Goal: Task Accomplishment & Management: Manage account settings

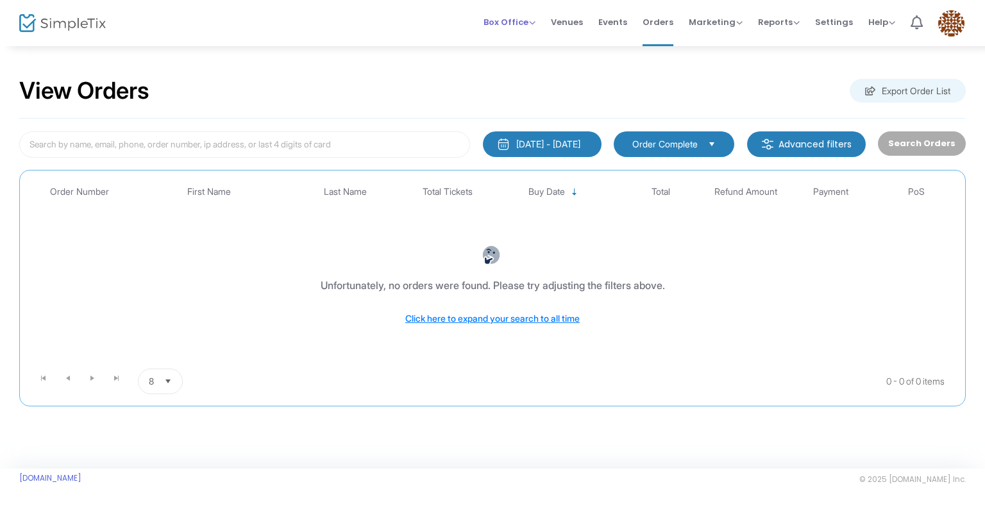
click at [523, 22] on span "Box Office" at bounding box center [509, 22] width 52 height 12
click at [508, 67] on li "Bookings" at bounding box center [529, 68] width 92 height 25
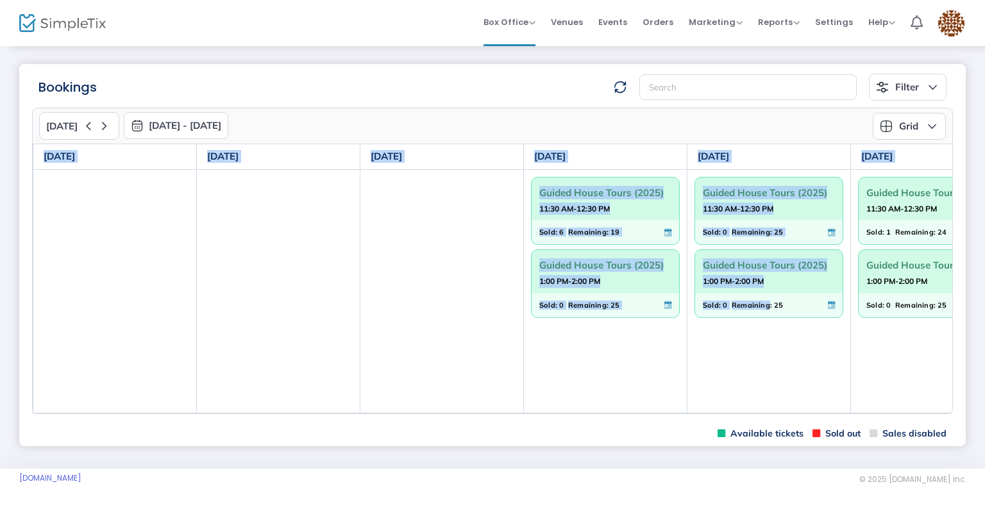
drag, startPoint x: 765, startPoint y: 412, endPoint x: 882, endPoint y: 417, distance: 116.8
click at [882, 417] on m-panel-content "[DATE] [DATE] - [DATE] [DATE] [DATE] Su Mo Tu We Th Fr Sa 31 1 2 3 4 5 6 7 8 9 …" at bounding box center [492, 261] width 946 height 321
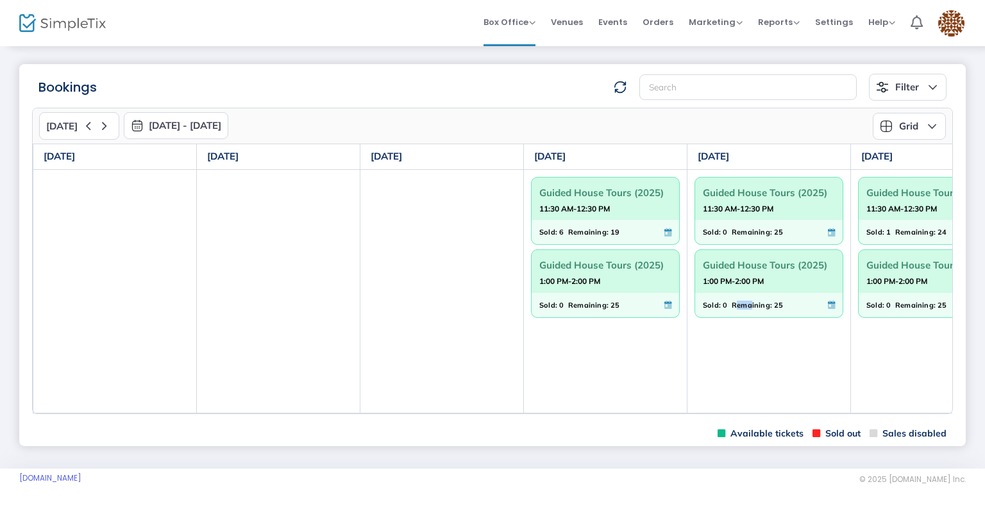
drag, startPoint x: 733, startPoint y: 412, endPoint x: 749, endPoint y: 412, distance: 15.4
click at [749, 412] on td "Guided House Tours (2025) 11:30 AM-12:30 PM Sold: 0 Remaining: 25 Guided House …" at bounding box center [768, 291] width 163 height 244
drag, startPoint x: 755, startPoint y: 412, endPoint x: 764, endPoint y: 412, distance: 9.0
click at [764, 412] on td "Guided House Tours (2025) 11:30 AM-12:30 PM Sold: 0 Remaining: 25 Guided House …" at bounding box center [768, 291] width 163 height 244
drag, startPoint x: 64, startPoint y: 414, endPoint x: 101, endPoint y: 411, distance: 37.3
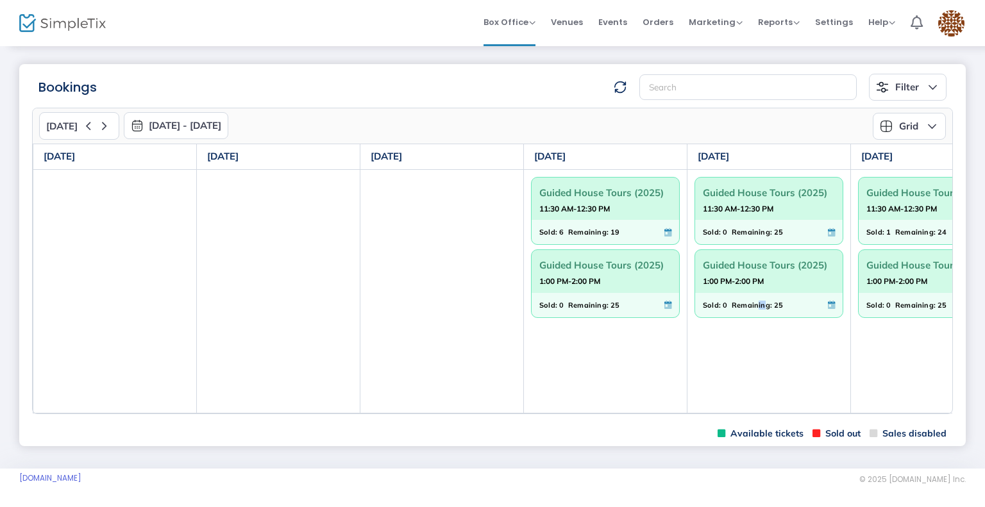
click at [90, 412] on div "[DATE] [DATE] - [DATE] [DATE] [DATE] Su Mo Tu We Th Fr Sa 31 1 2 3 4 5 6 7 8 9 …" at bounding box center [492, 261] width 921 height 306
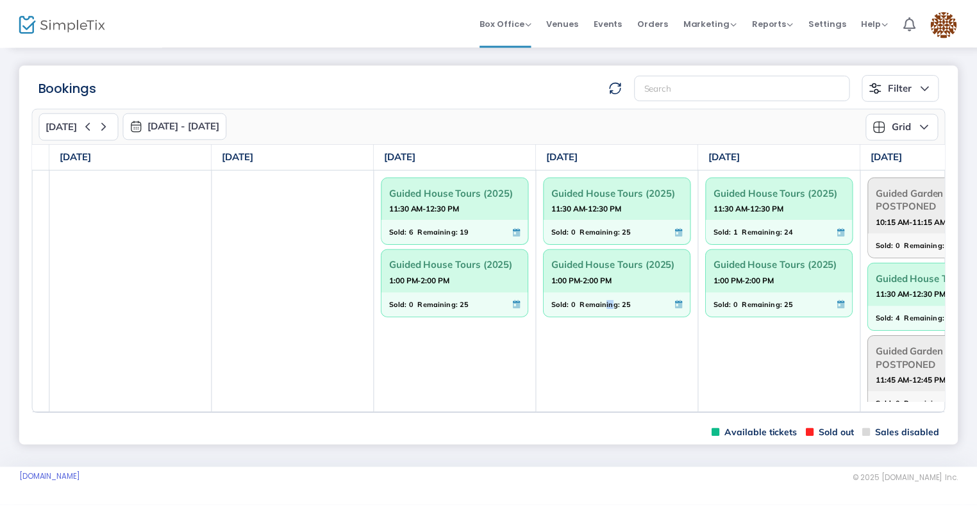
scroll to position [0, 225]
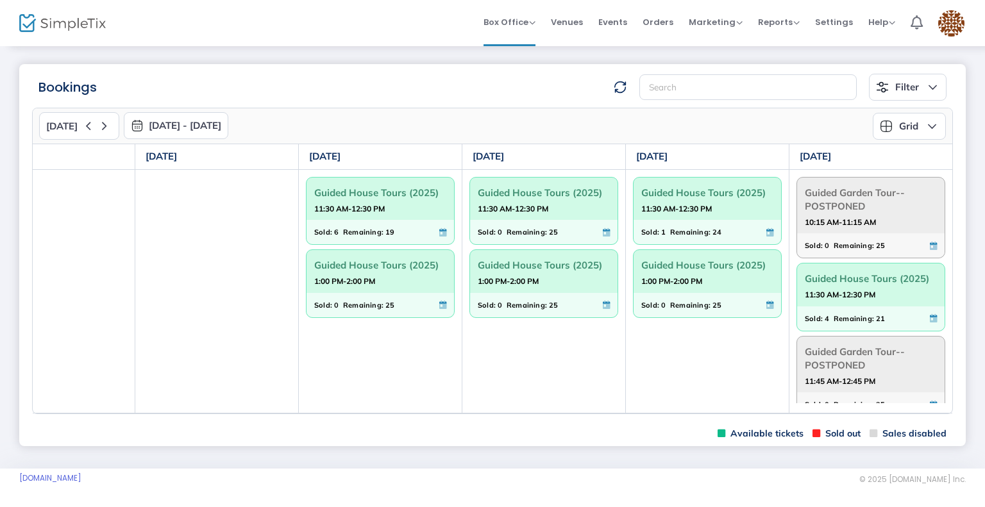
click at [889, 312] on div "Sold: 4 Remaining: 21" at bounding box center [863, 319] width 117 height 14
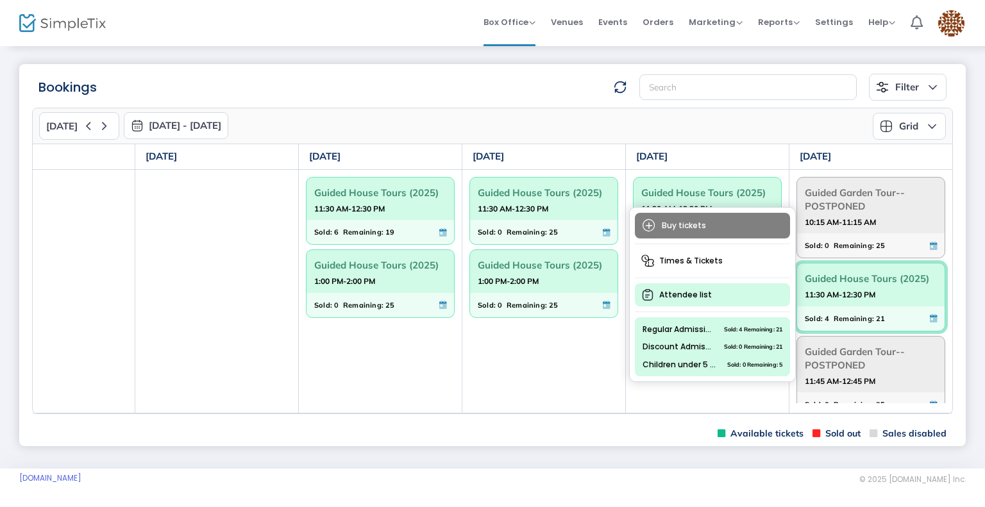
click at [730, 302] on span "Attendee list" at bounding box center [712, 294] width 155 height 23
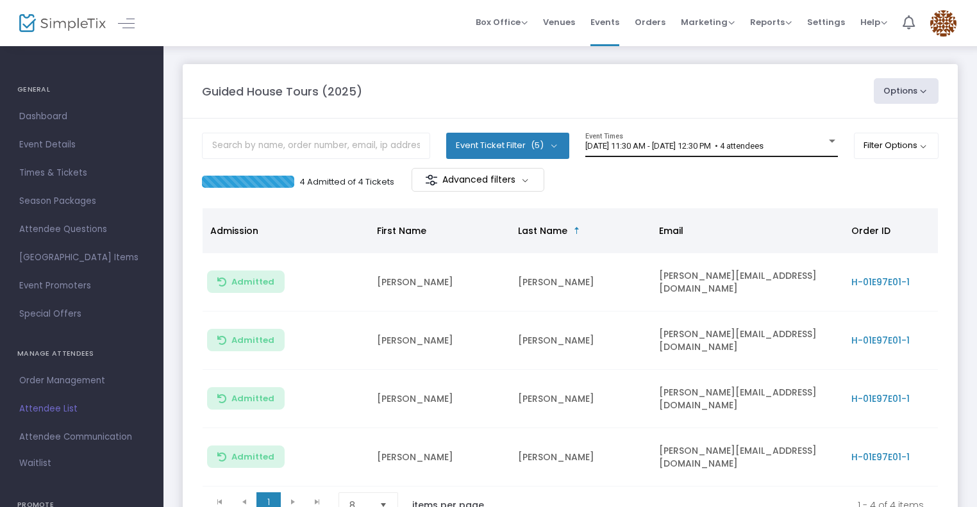
click at [633, 143] on span "[DATE] 11:30 AM - [DATE] 12:30 PM • 4 attendees" at bounding box center [674, 146] width 178 height 10
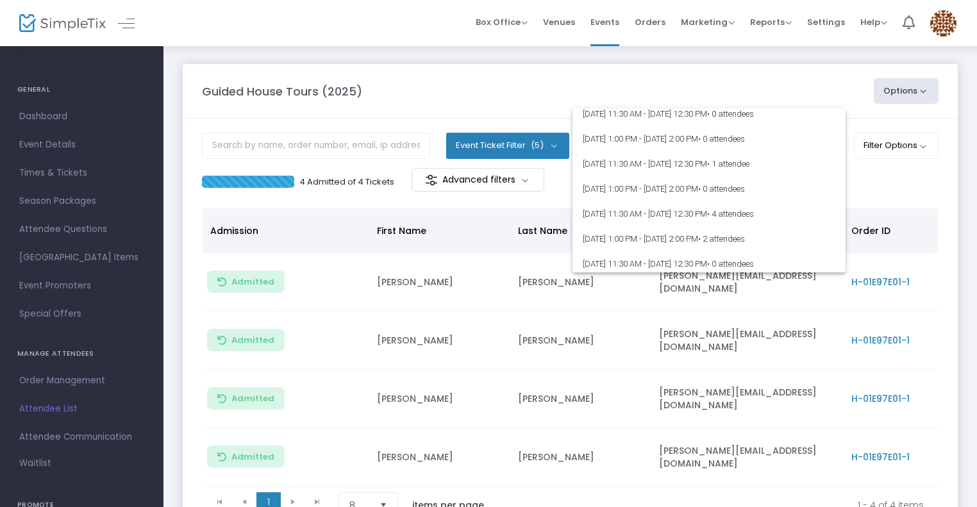
scroll to position [5737, 0]
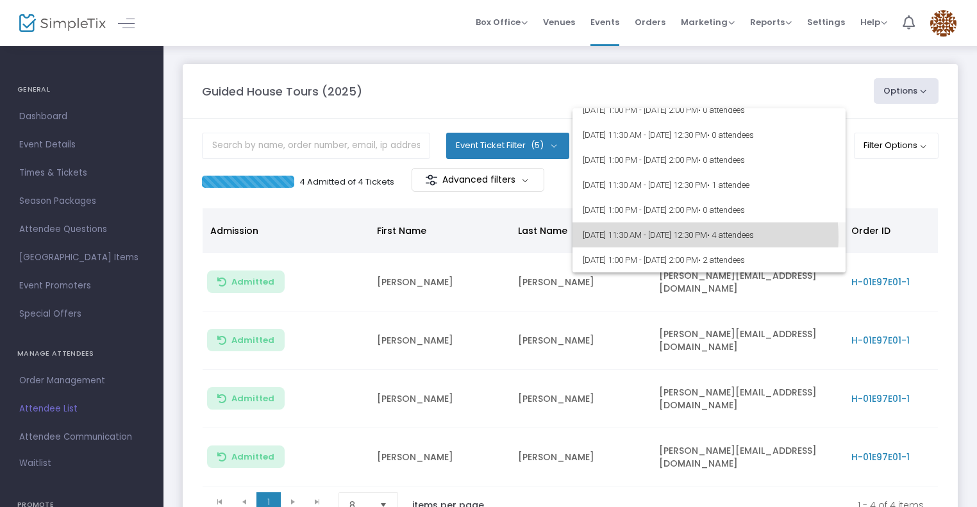
click at [695, 237] on span "[DATE] 11:30 AM - [DATE] 12:30 PM • 4 attendees" at bounding box center [709, 234] width 253 height 25
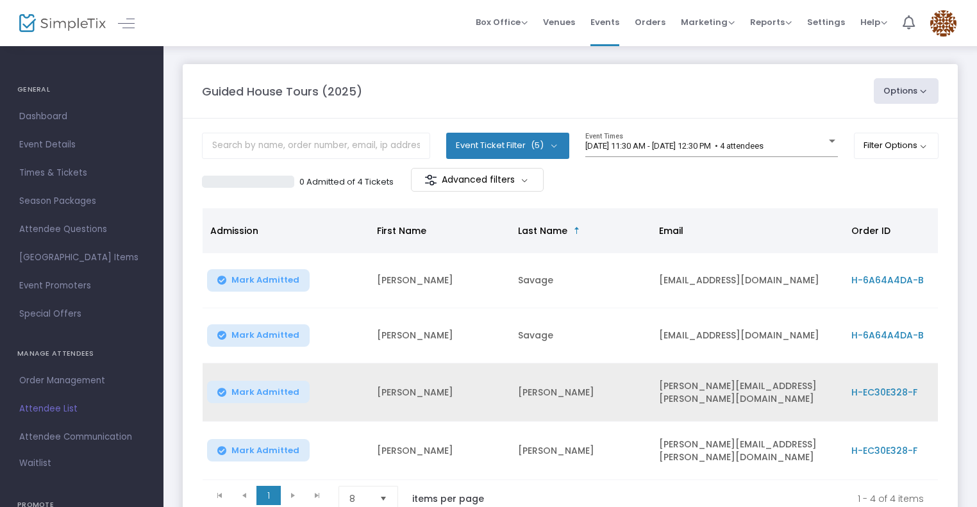
click at [282, 393] on span "Mark Admitted" at bounding box center [265, 392] width 68 height 10
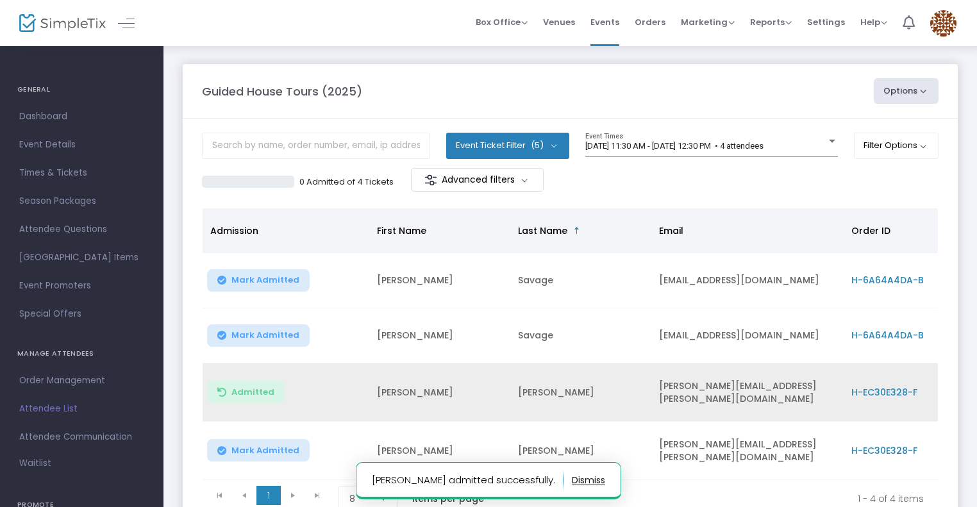
click at [271, 446] on span "Mark Admitted" at bounding box center [265, 451] width 68 height 10
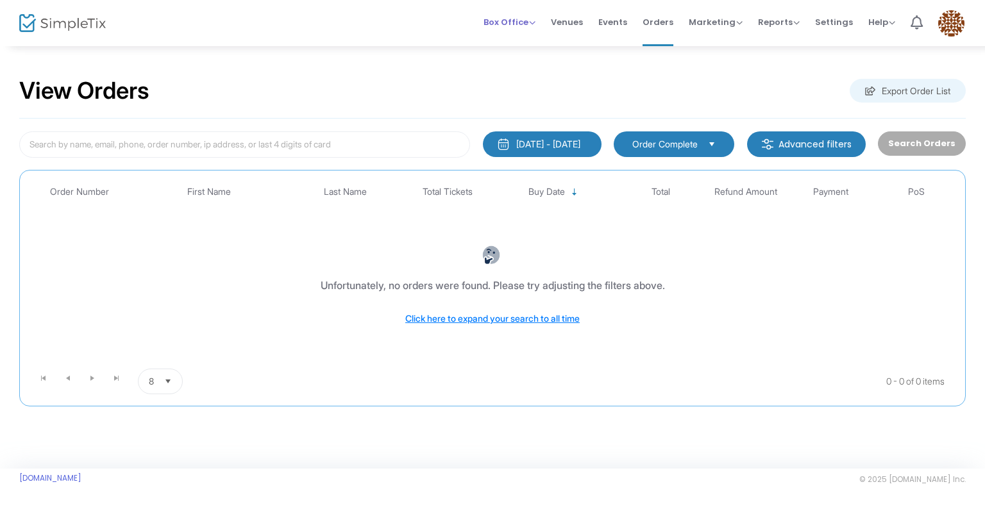
click at [498, 26] on span "Box Office" at bounding box center [509, 22] width 52 height 12
click at [531, 72] on li "Bookings" at bounding box center [529, 68] width 92 height 25
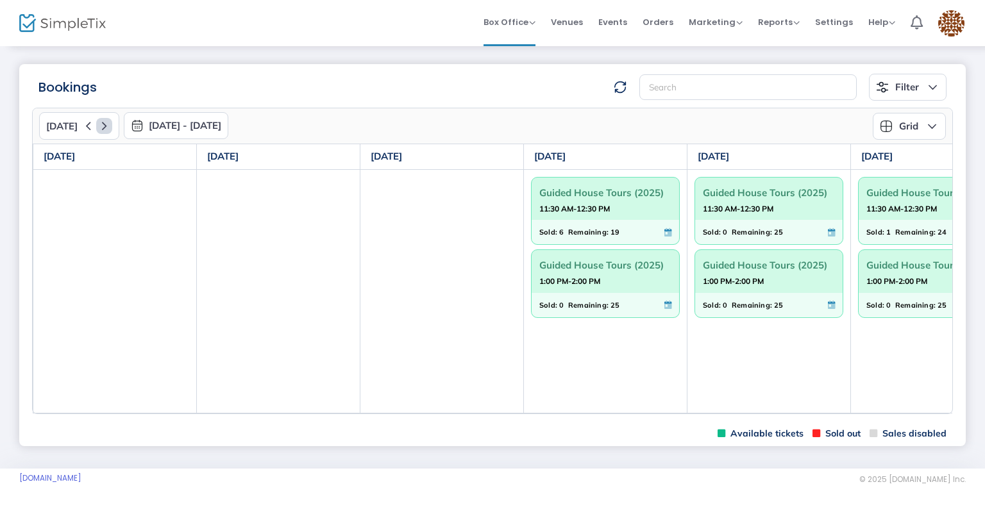
click at [105, 124] on icon at bounding box center [104, 126] width 16 height 16
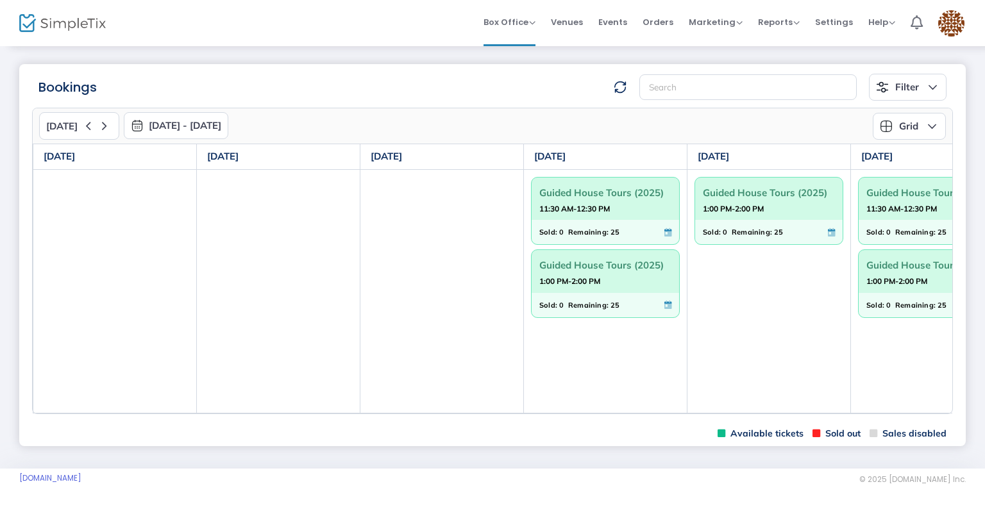
drag, startPoint x: 620, startPoint y: 411, endPoint x: 670, endPoint y: 411, distance: 50.0
click at [670, 411] on td "Guided House Tours (2025) 11:30 AM-12:30 PM Sold: 0 Remaining: 25 Guided House …" at bounding box center [605, 291] width 163 height 244
click at [764, 415] on m-panel-content "[DATE] [DATE] - [DATE] [DATE] [DATE] Su Mo Tu We Th Fr Sa 31 1 2 3 4 5 6 7 8 9 …" at bounding box center [492, 261] width 946 height 321
drag, startPoint x: 764, startPoint y: 412, endPoint x: 782, endPoint y: 412, distance: 18.6
click at [782, 412] on td "Guided House Tours (2025) 1:00 PM-2:00 PM Sold: 0 Remaining: 25" at bounding box center [768, 291] width 163 height 244
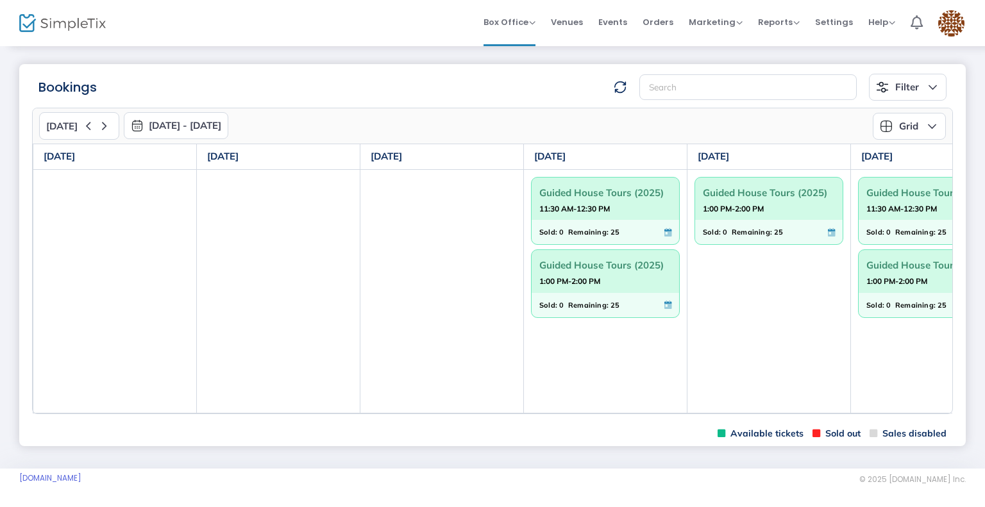
drag, startPoint x: 92, startPoint y: 412, endPoint x: 108, endPoint y: 412, distance: 16.0
click at [108, 412] on td at bounding box center [114, 291] width 163 height 244
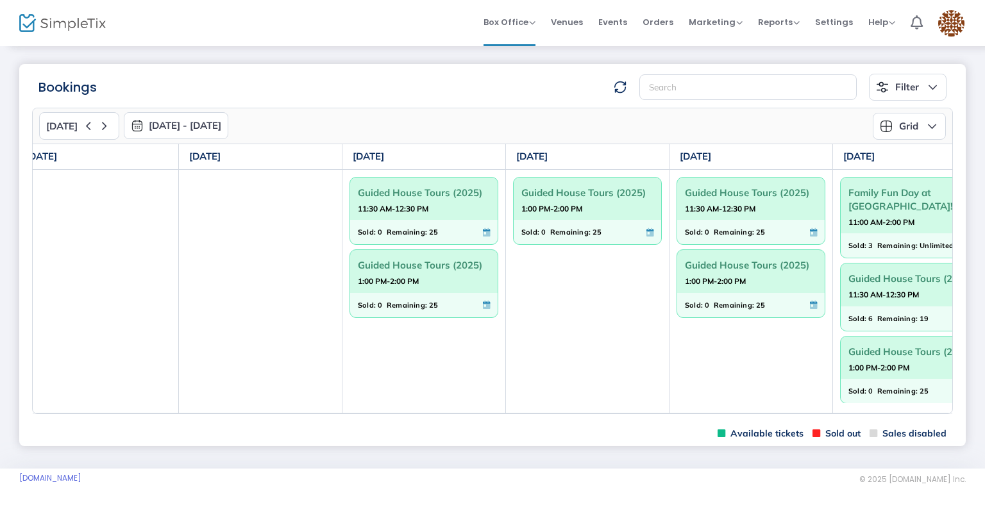
scroll to position [0, 225]
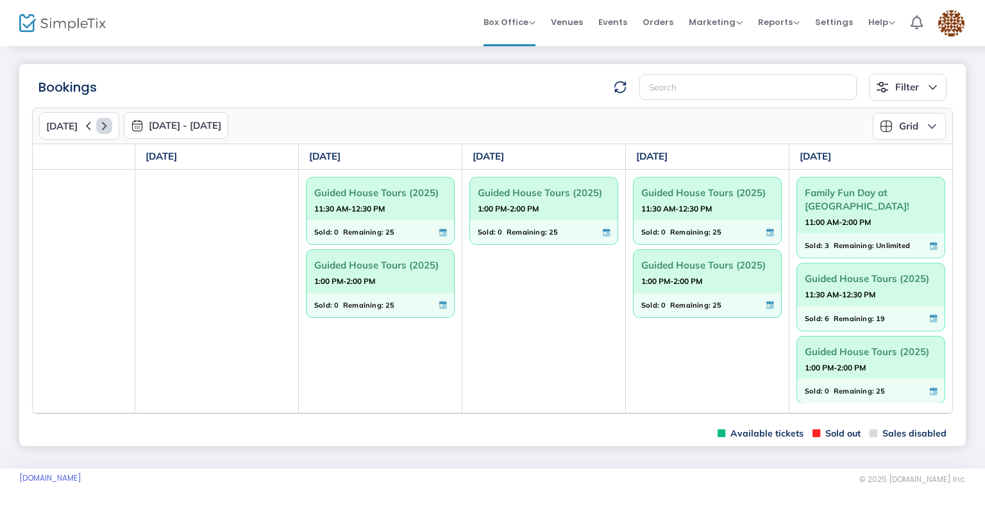
click at [104, 121] on icon at bounding box center [104, 126] width 16 height 16
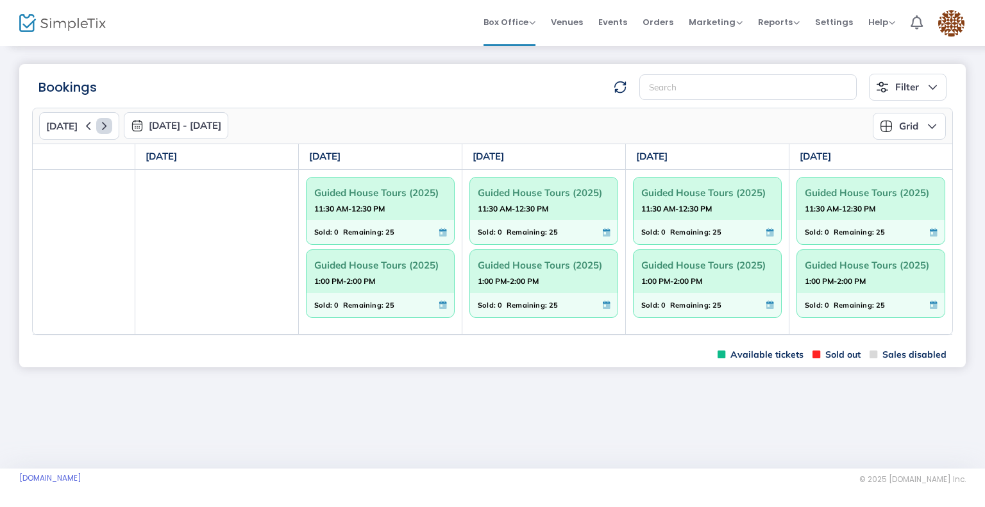
click at [104, 121] on icon at bounding box center [104, 126] width 16 height 16
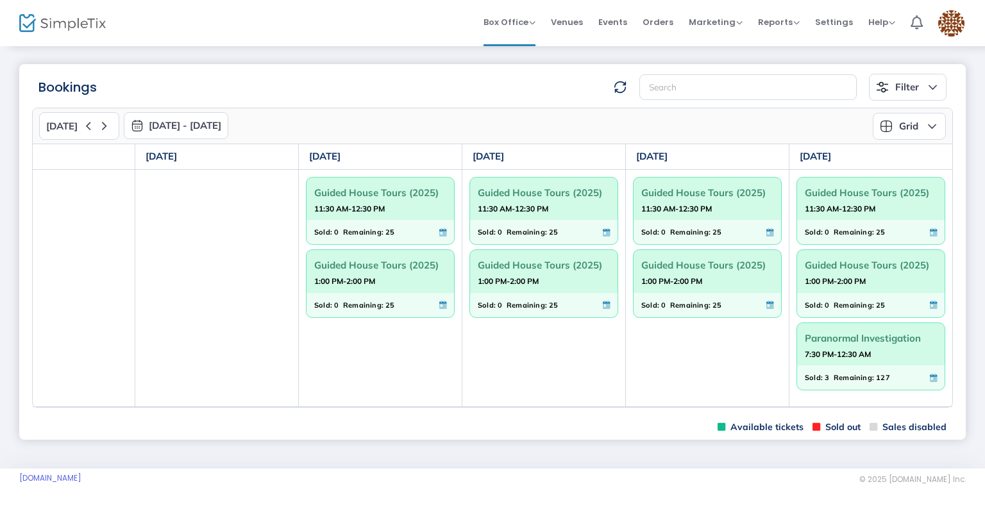
drag, startPoint x: 749, startPoint y: 407, endPoint x: 762, endPoint y: 407, distance: 12.8
click at [762, 407] on m-panel-content "Today 10/5/2025 - 10/11/2025 October 2025 Today Su Mo Tu We Th Fr Sa 28 29 30 1…" at bounding box center [492, 258] width 946 height 314
click at [857, 373] on span "Remaining:" at bounding box center [853, 378] width 40 height 14
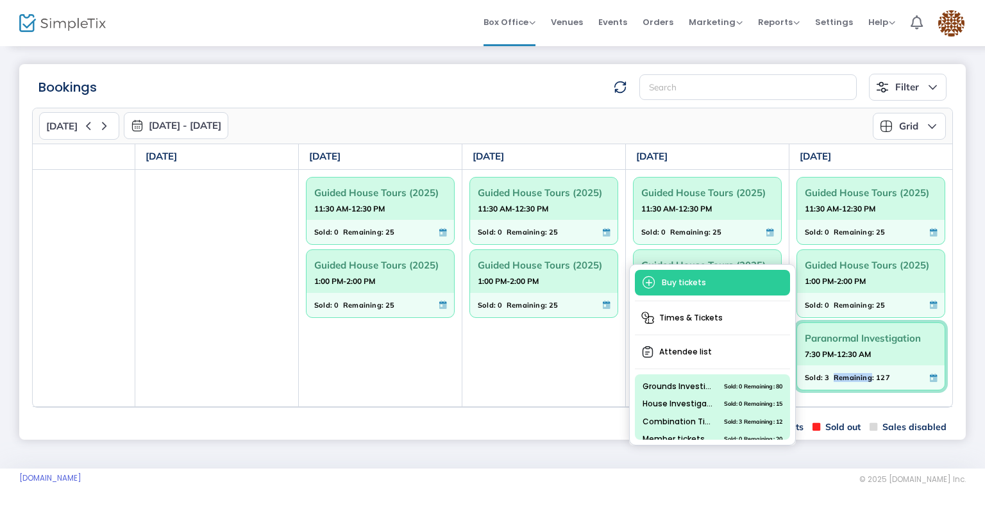
click at [857, 373] on span "Remaining:" at bounding box center [853, 378] width 40 height 14
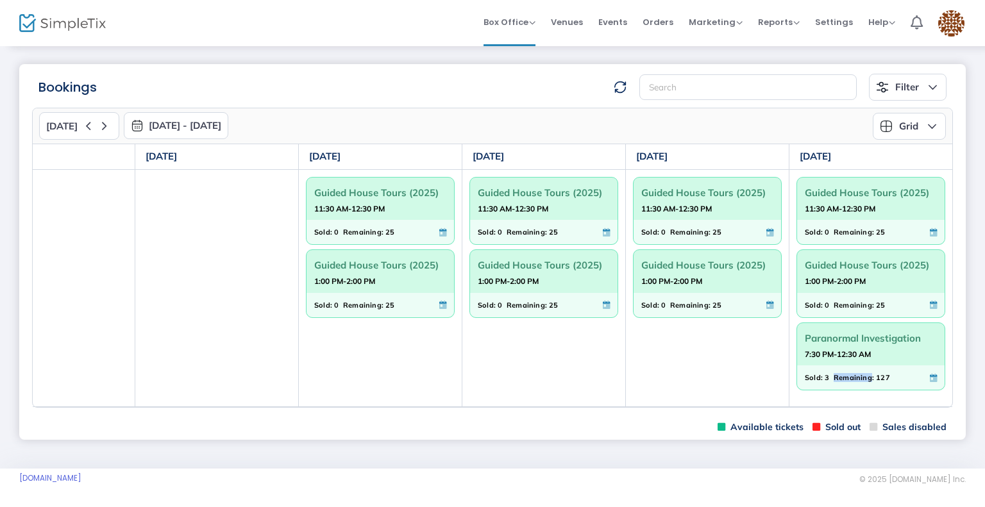
click at [857, 373] on span "Remaining:" at bounding box center [853, 378] width 40 height 14
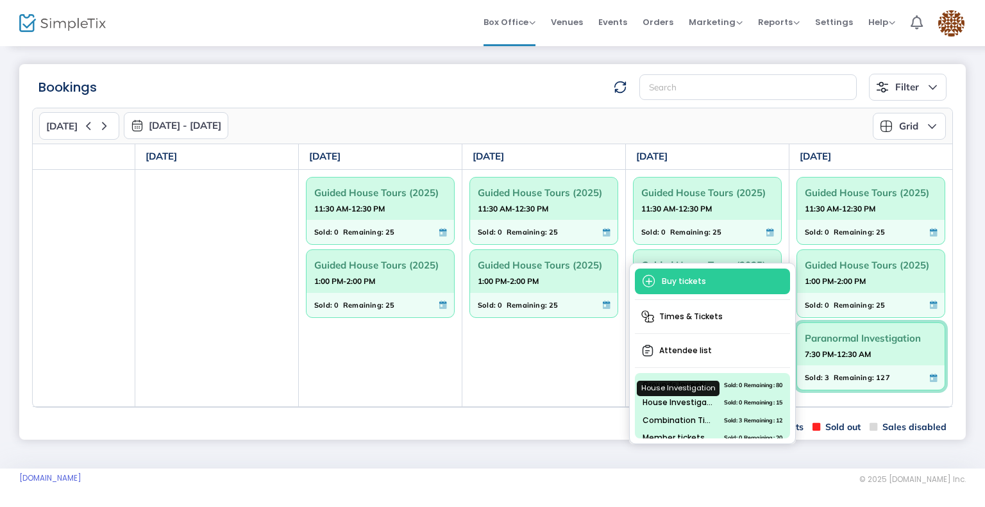
scroll to position [11, 0]
